Goal: Task Accomplishment & Management: Use online tool/utility

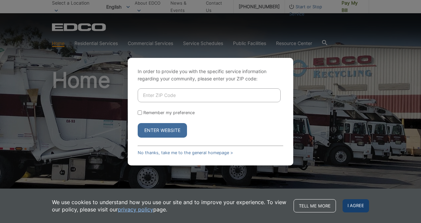
click at [358, 204] on span "I agree" at bounding box center [355, 205] width 26 height 13
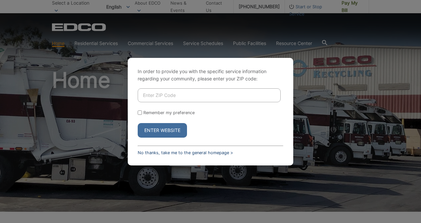
click at [195, 154] on link "No thanks, take me to the general homepage >" at bounding box center [185, 152] width 95 height 5
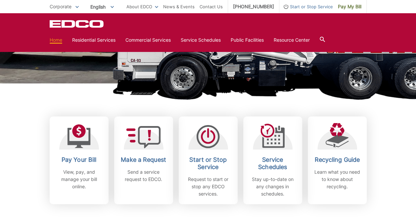
scroll to position [99, 0]
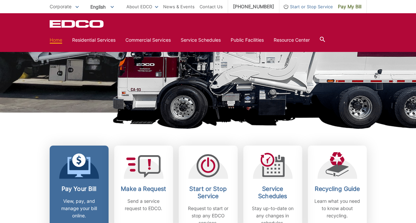
click at [78, 165] on icon at bounding box center [79, 160] width 14 height 14
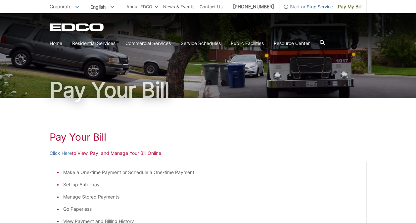
scroll to position [33, 0]
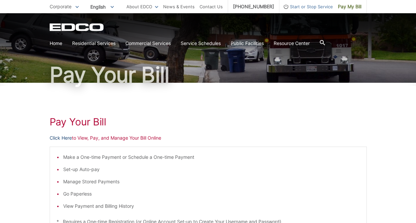
click at [62, 140] on link "Click Here" at bounding box center [61, 137] width 22 height 7
